Goal: Navigation & Orientation: Find specific page/section

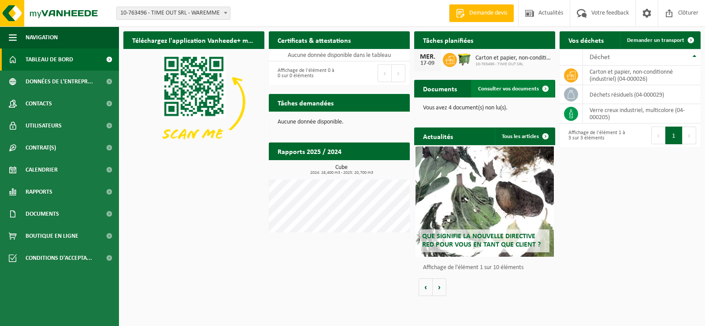
click at [544, 88] on span at bounding box center [546, 89] width 18 height 18
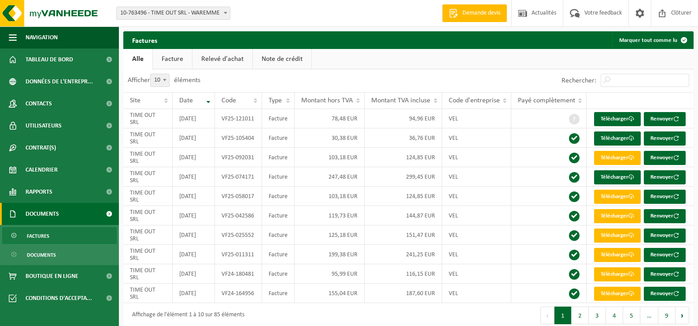
click at [222, 64] on link "Relevé d'achat" at bounding box center [223, 59] width 60 height 20
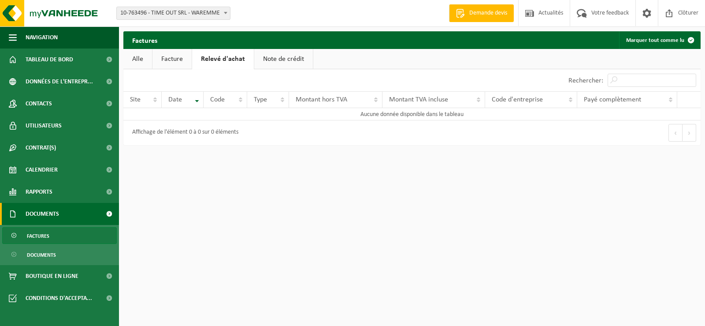
click at [185, 61] on link "Facture" at bounding box center [171, 59] width 39 height 20
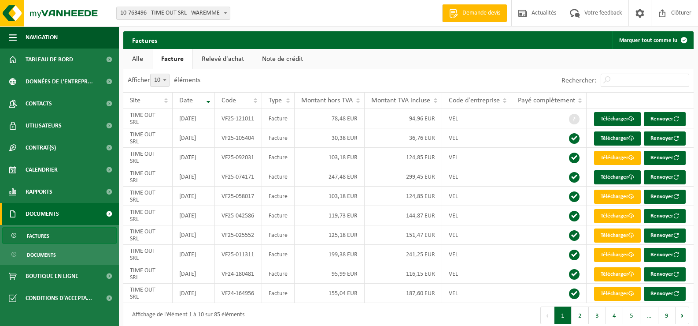
click at [290, 65] on link "Note de crédit" at bounding box center [282, 59] width 59 height 20
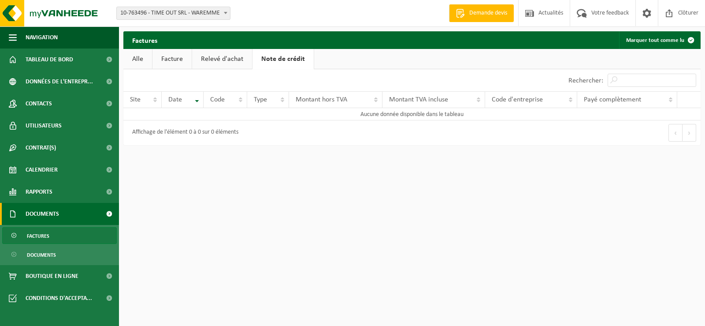
click at [136, 59] on link "Alle" at bounding box center [137, 59] width 29 height 20
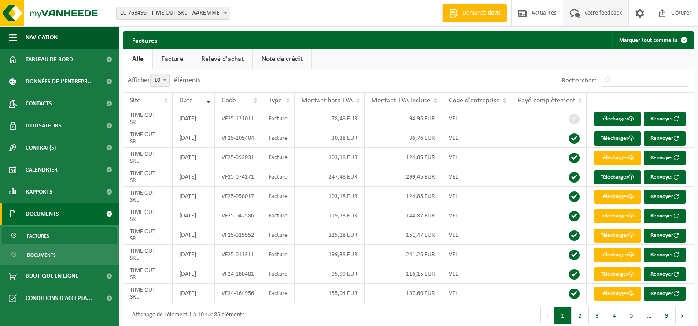
click at [602, 14] on span "Votre feedback" at bounding box center [603, 13] width 42 height 26
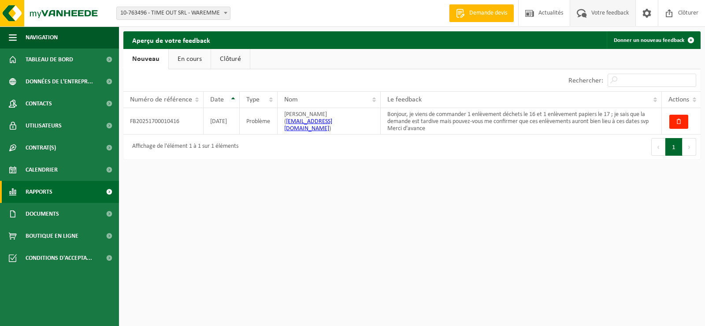
click at [40, 191] on span "Rapports" at bounding box center [39, 192] width 27 height 22
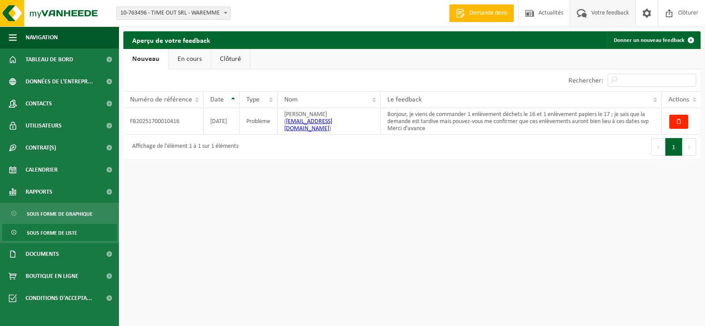
click at [52, 233] on span "Sous forme de liste" at bounding box center [52, 232] width 50 height 17
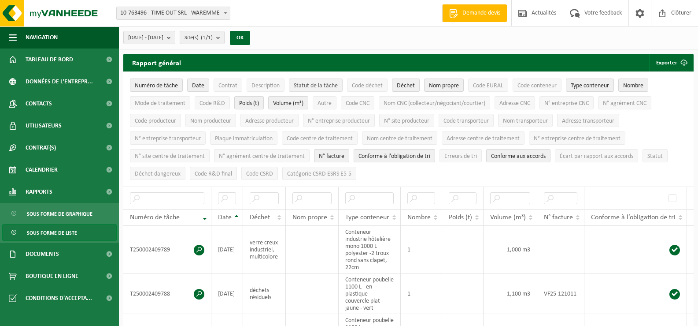
click at [322, 85] on span "Statut de la tâche" at bounding box center [316, 85] width 44 height 7
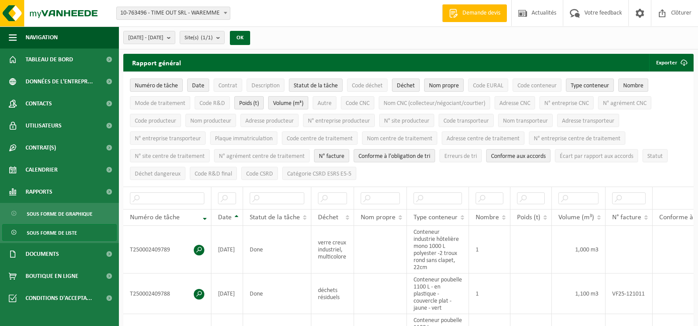
click at [288, 100] on span "Volume (m³)" at bounding box center [288, 103] width 30 height 7
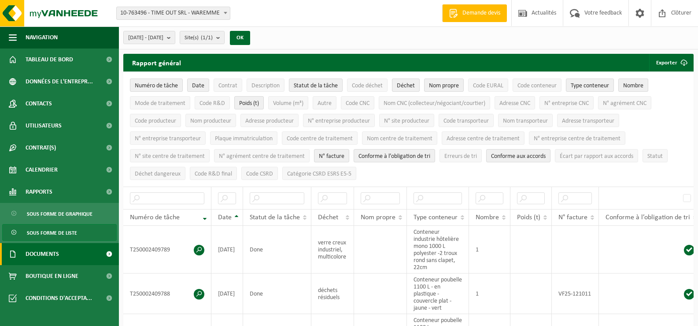
click at [48, 249] on span "Documents" at bounding box center [42, 254] width 33 height 22
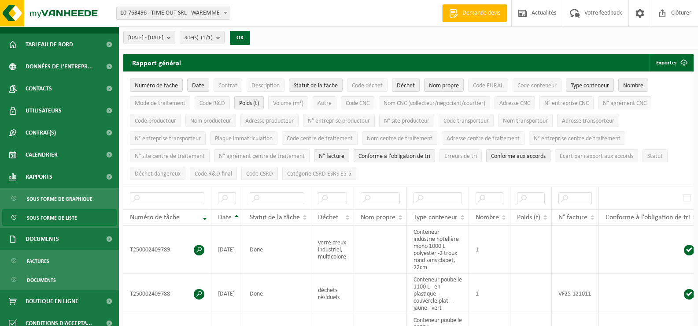
scroll to position [23, 0]
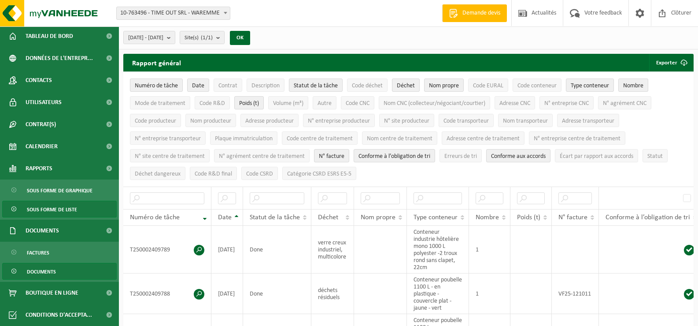
click at [47, 270] on span "Documents" at bounding box center [41, 271] width 29 height 17
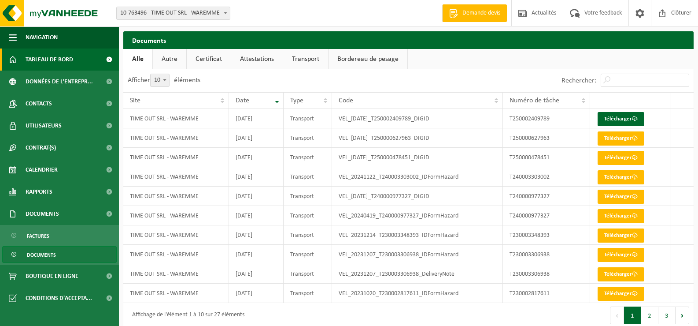
click at [63, 60] on span "Tableau de bord" at bounding box center [50, 59] width 48 height 22
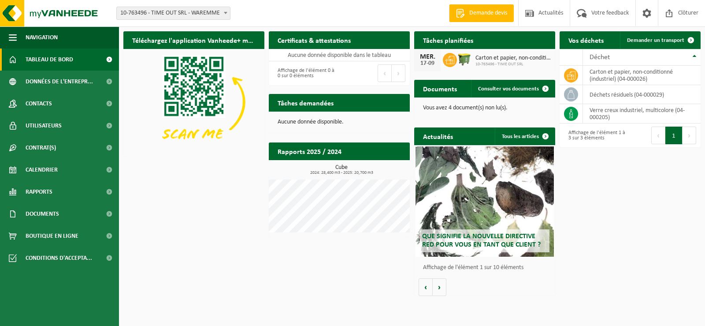
click at [317, 106] on h2 "Tâches demandées" at bounding box center [306, 102] width 74 height 17
click at [316, 177] on div "Cube 2024: 28,400 m3 - 2025: 20,700 m3" at bounding box center [339, 198] width 141 height 68
click at [307, 131] on div "Aucune donnée disponible." at bounding box center [339, 121] width 141 height 21
click at [302, 101] on h2 "Tâches demandées" at bounding box center [306, 102] width 74 height 17
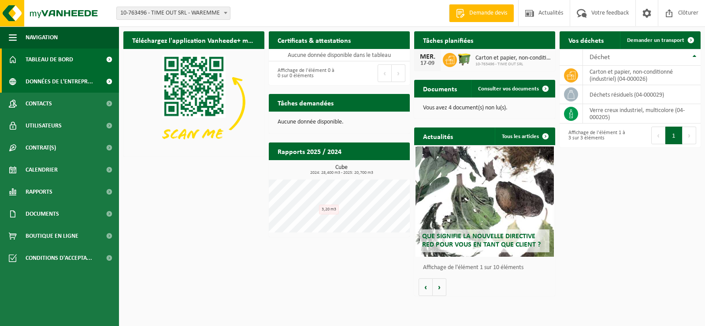
click at [48, 84] on span "Données de l'entrepr..." at bounding box center [59, 81] width 67 height 22
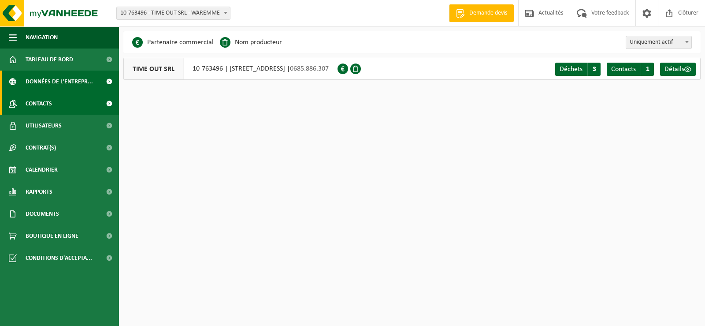
click at [45, 108] on span "Contacts" at bounding box center [39, 104] width 26 height 22
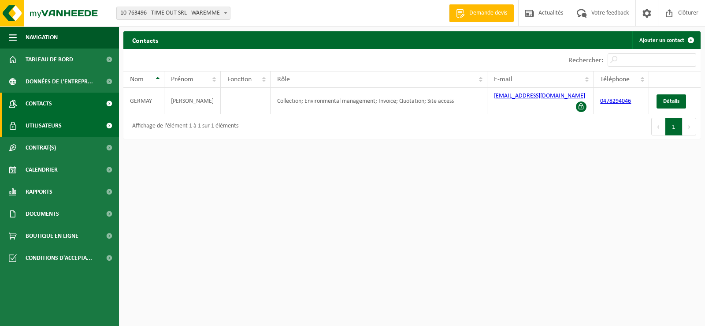
click at [48, 124] on span "Utilisateurs" at bounding box center [44, 126] width 36 height 22
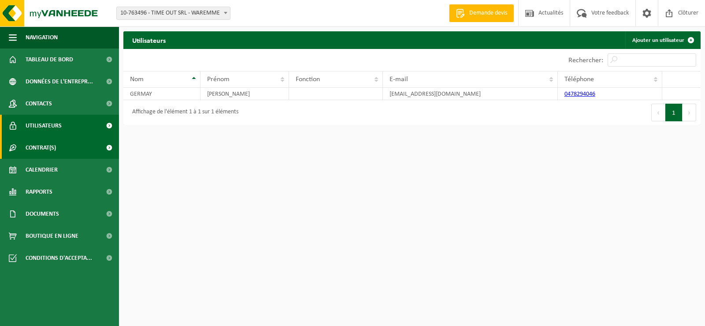
click at [50, 143] on span "Contrat(s)" at bounding box center [41, 148] width 30 height 22
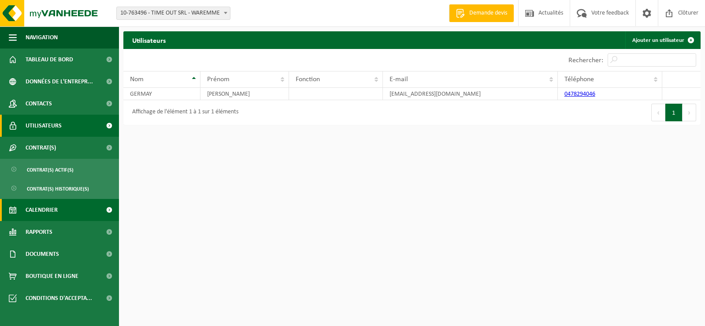
click at [46, 210] on span "Calendrier" at bounding box center [42, 210] width 32 height 22
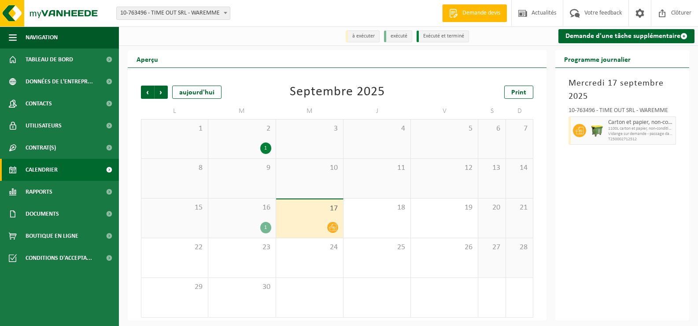
scroll to position [1, 0]
click at [266, 148] on div "1" at bounding box center [265, 147] width 11 height 11
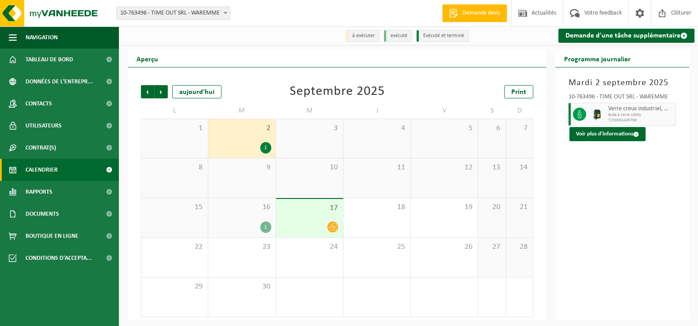
click at [268, 228] on div "1" at bounding box center [265, 226] width 11 height 11
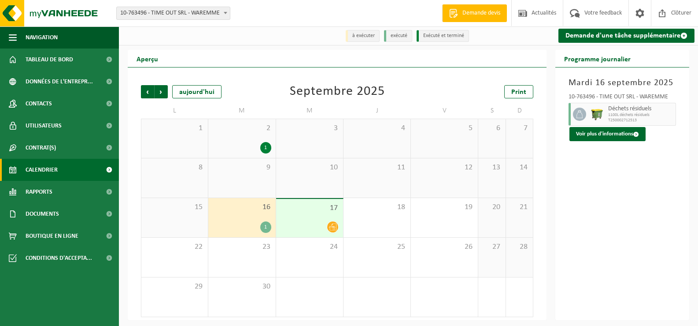
click at [268, 228] on div "1" at bounding box center [265, 226] width 11 height 11
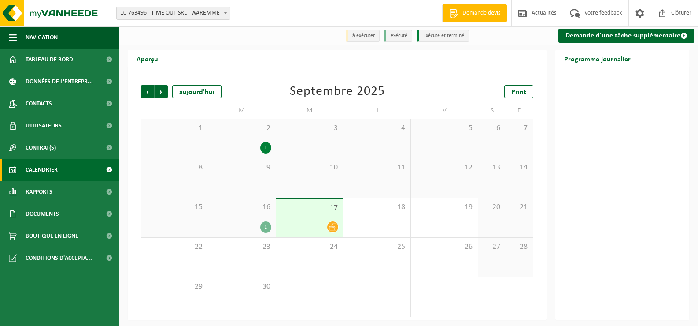
click at [268, 228] on div "1" at bounding box center [265, 226] width 11 height 11
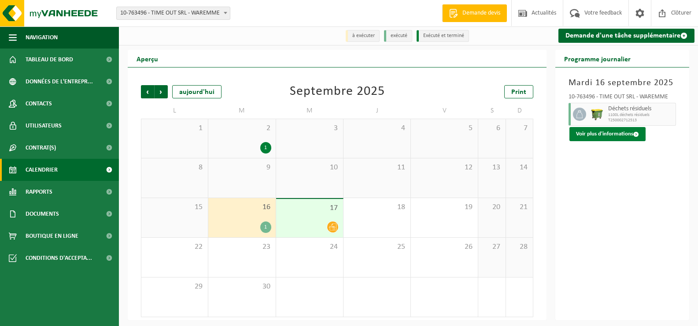
click at [633, 137] on button "Voir plus d'informations" at bounding box center [608, 134] width 76 height 14
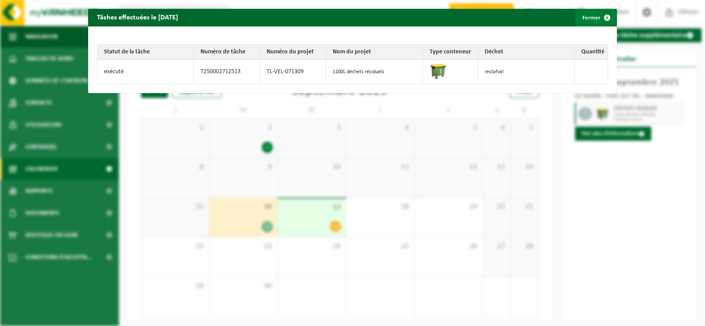
click at [603, 15] on span "button" at bounding box center [607, 18] width 18 height 18
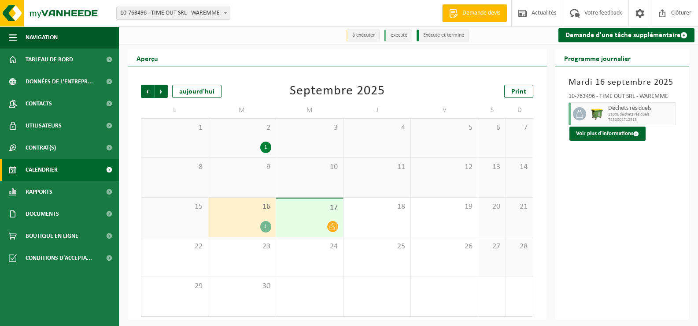
click at [331, 227] on icon at bounding box center [332, 226] width 7 height 7
